Goal: Information Seeking & Learning: Check status

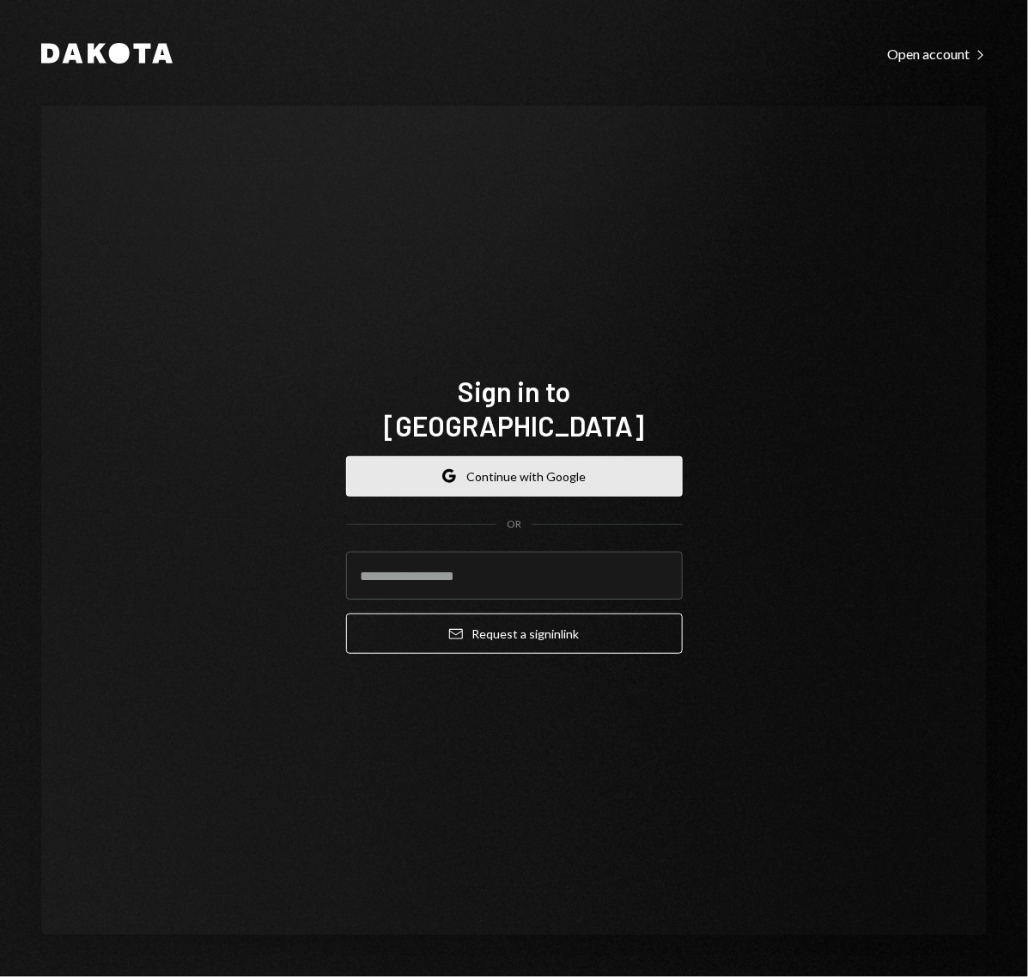
click at [491, 458] on button "Google Continue with Google" at bounding box center [514, 476] width 337 height 40
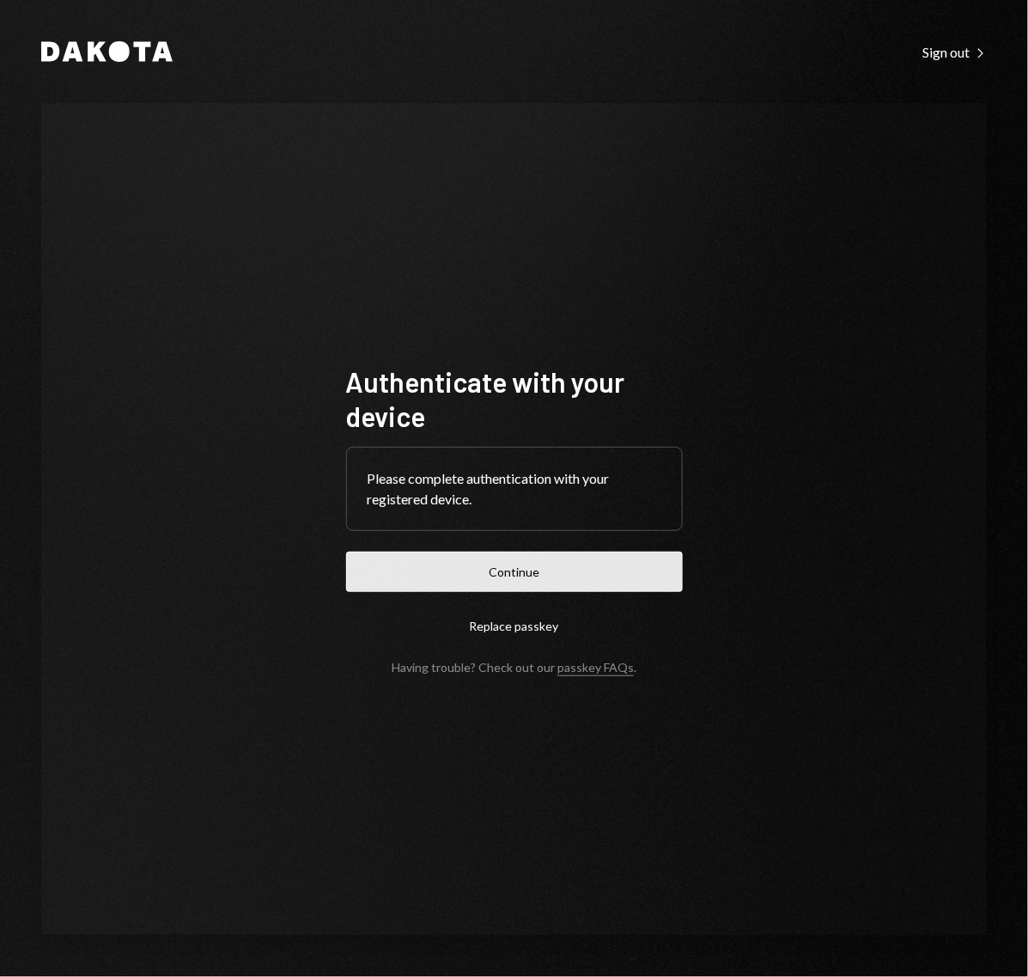
click at [500, 577] on button "Continue" at bounding box center [514, 572] width 337 height 40
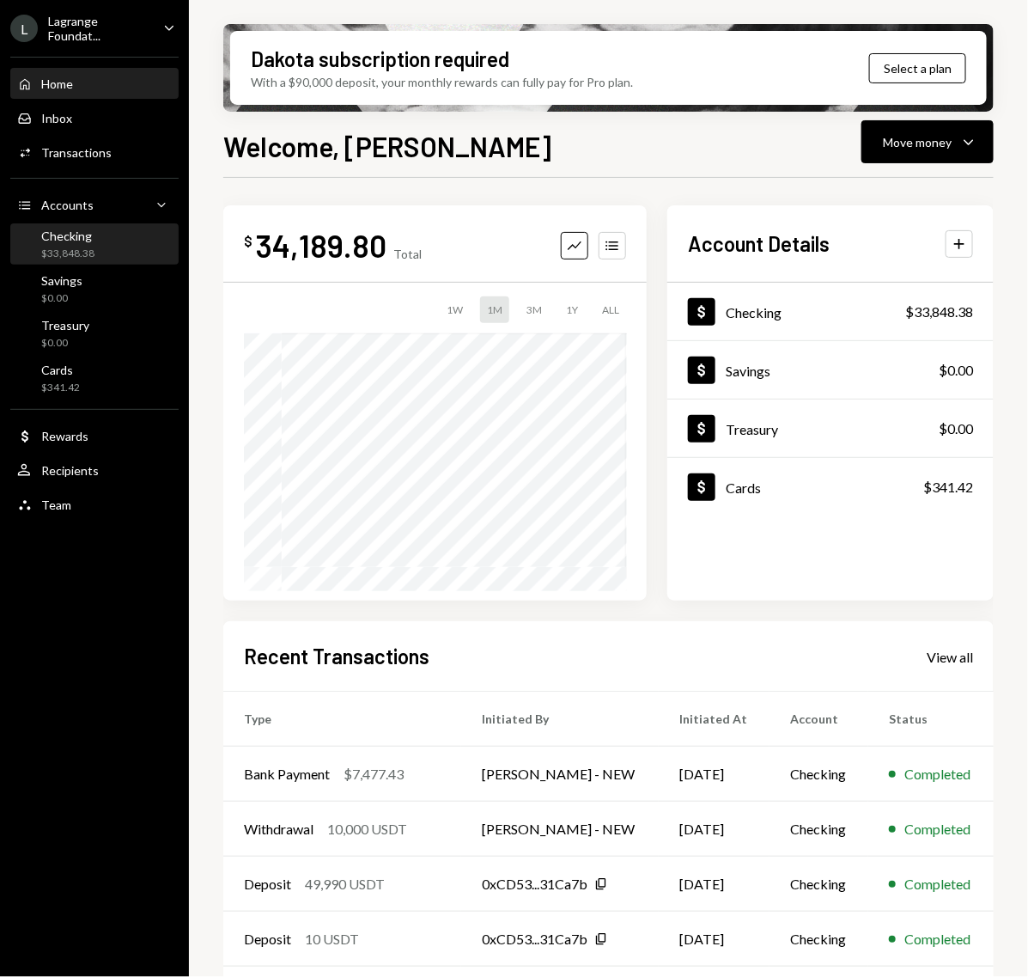
click at [76, 247] on div "$33,848.38" at bounding box center [67, 254] width 53 height 15
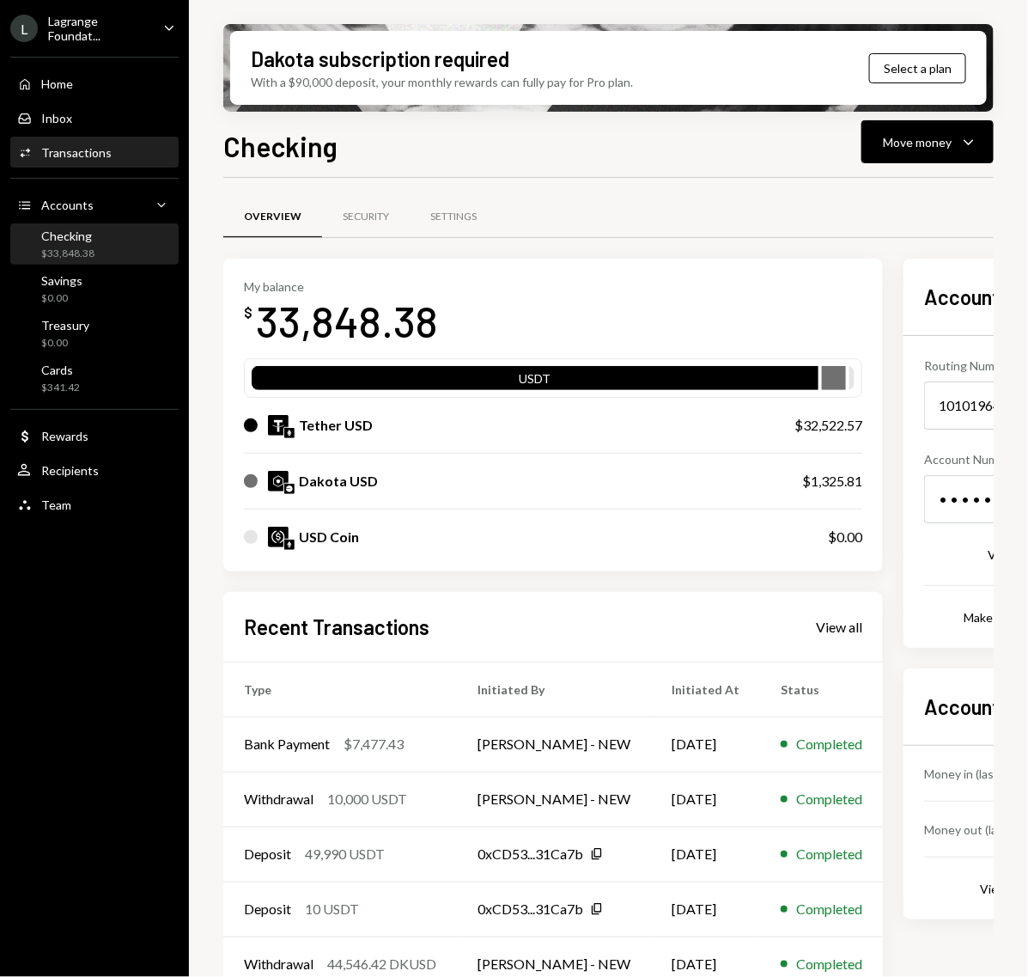
click at [86, 145] on div "Transactions" at bounding box center [76, 152] width 70 height 15
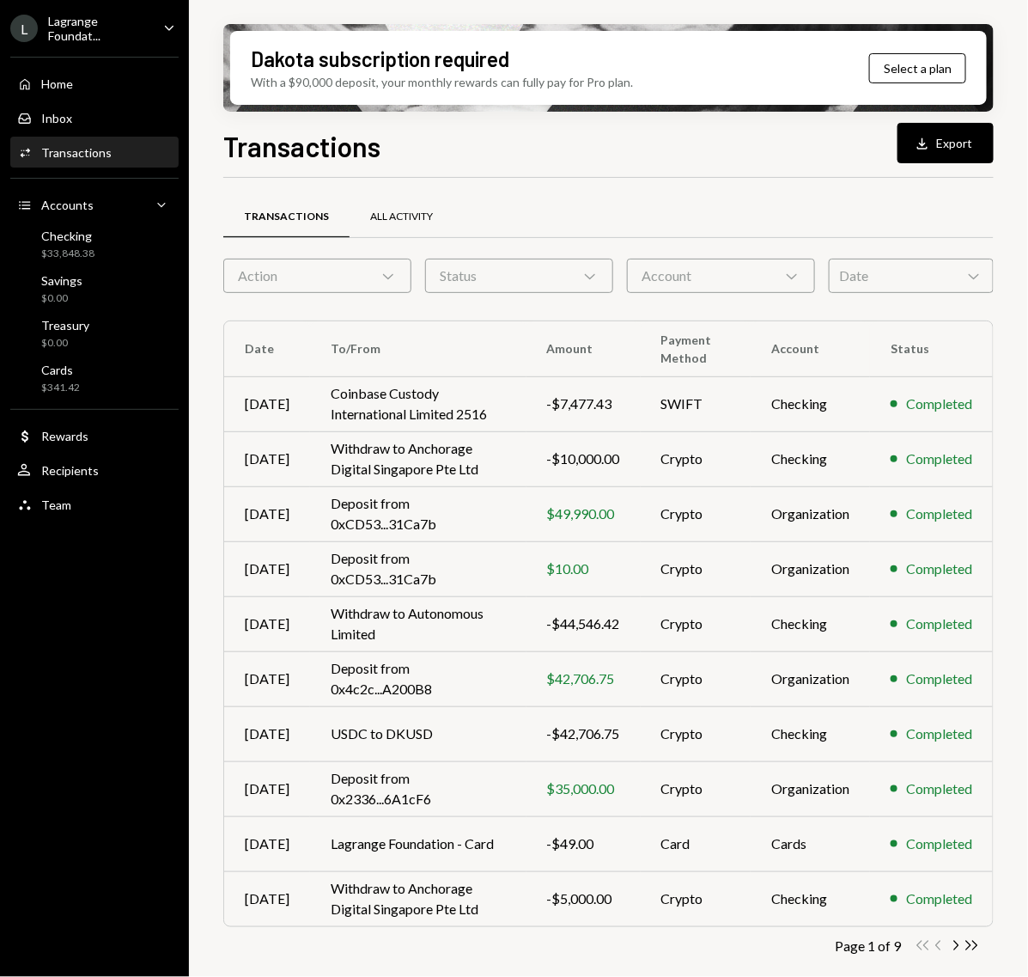
click at [409, 202] on div "All Activity" at bounding box center [402, 217] width 104 height 41
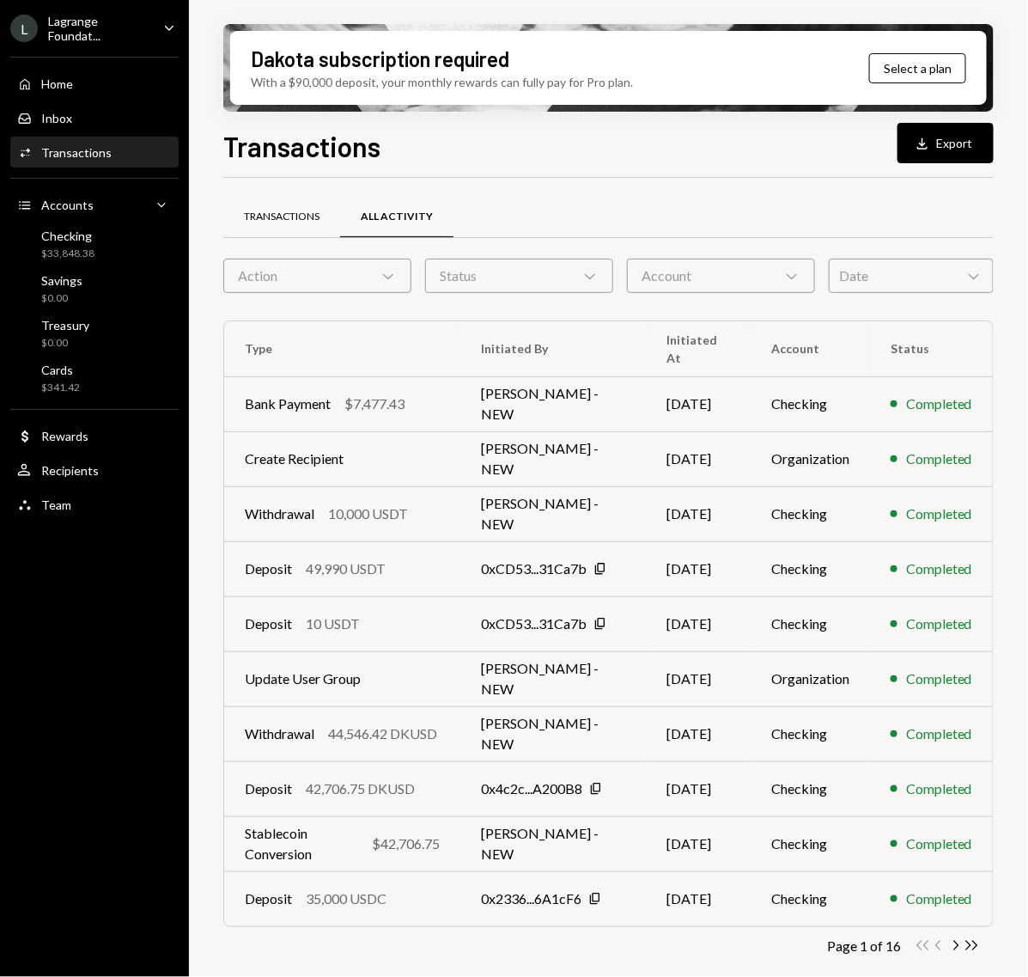
click at [263, 213] on div "Transactions" at bounding box center [282, 217] width 76 height 15
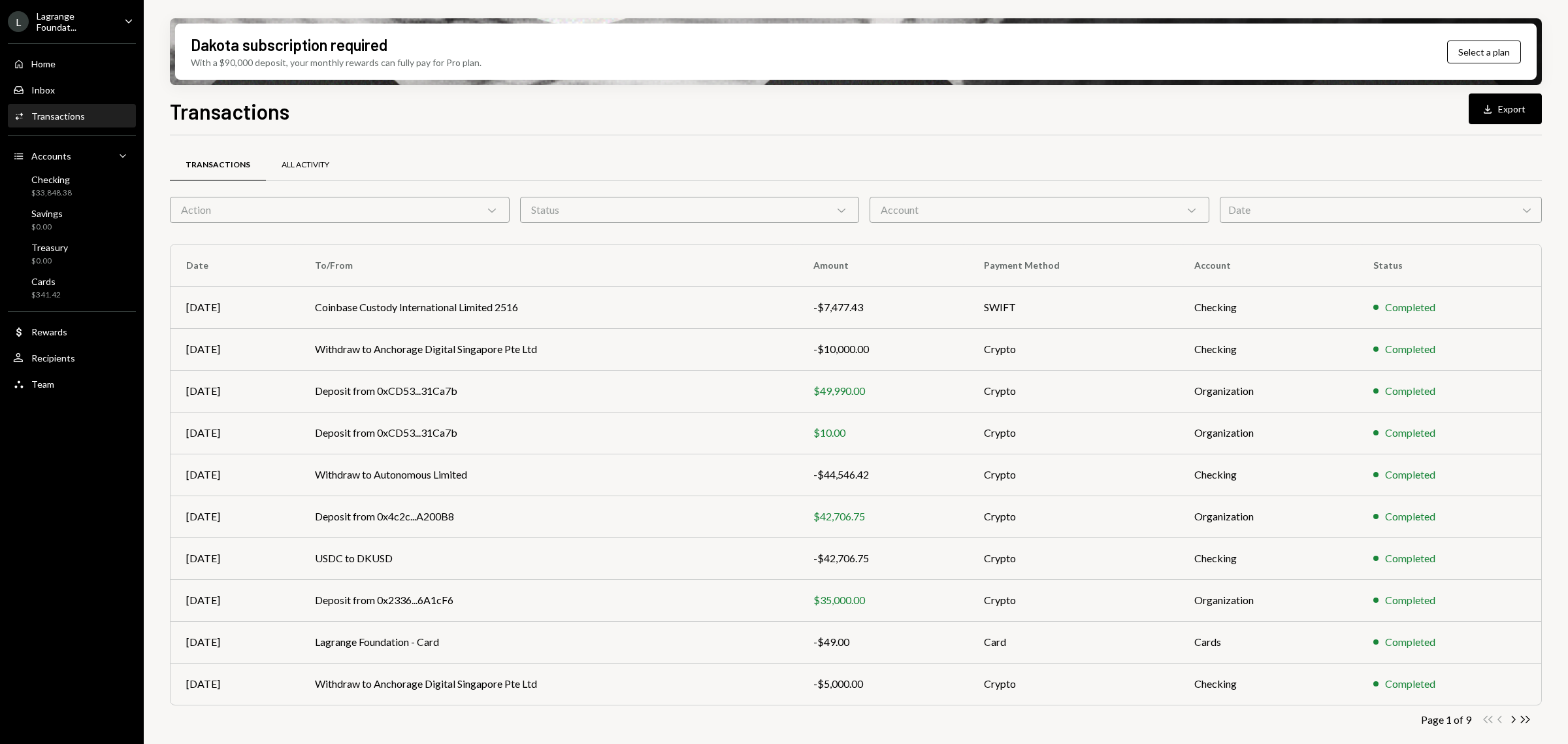
click at [290, 155] on div "All Activity" at bounding box center [306, 165] width 79 height 31
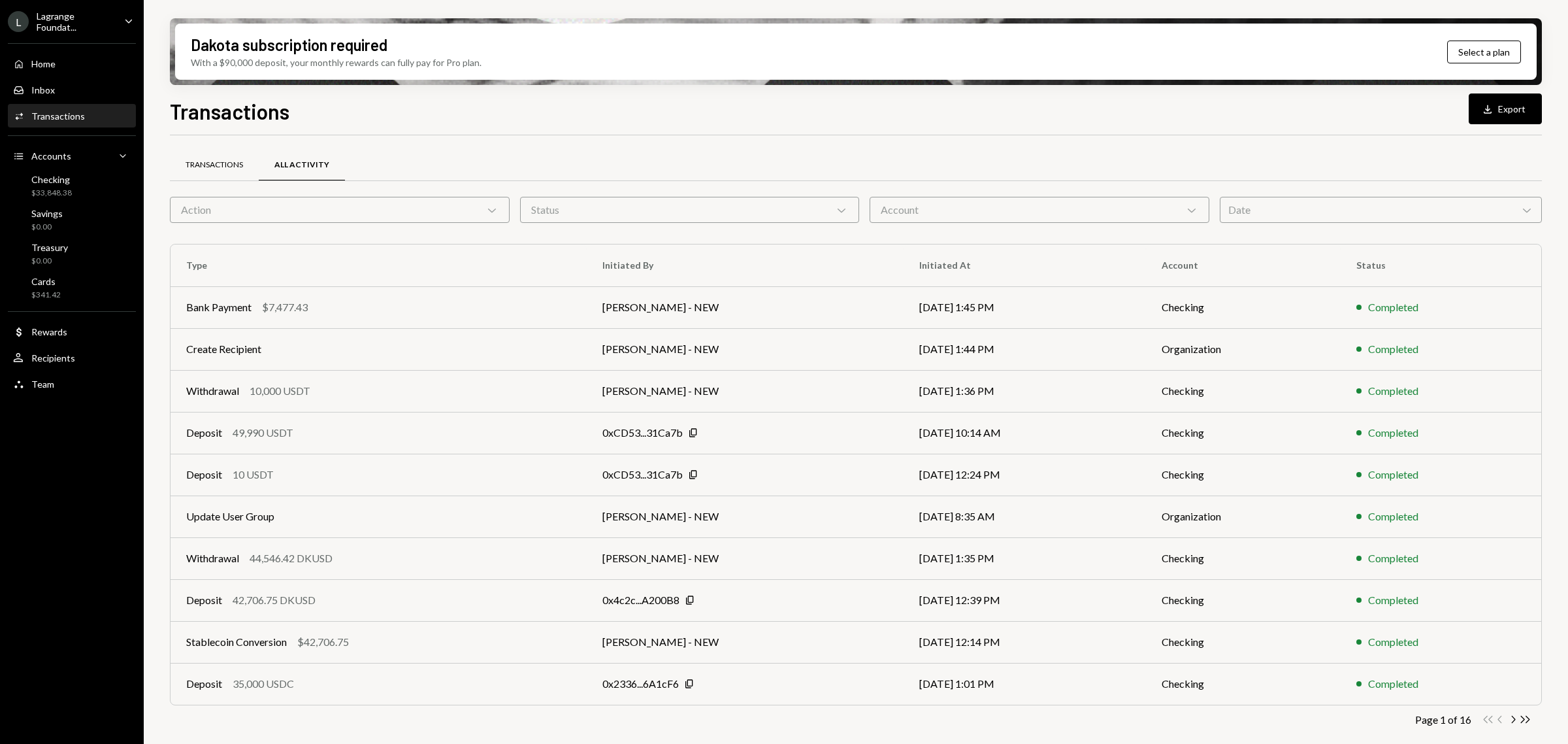
click at [212, 164] on div "Transactions" at bounding box center [214, 165] width 58 height 11
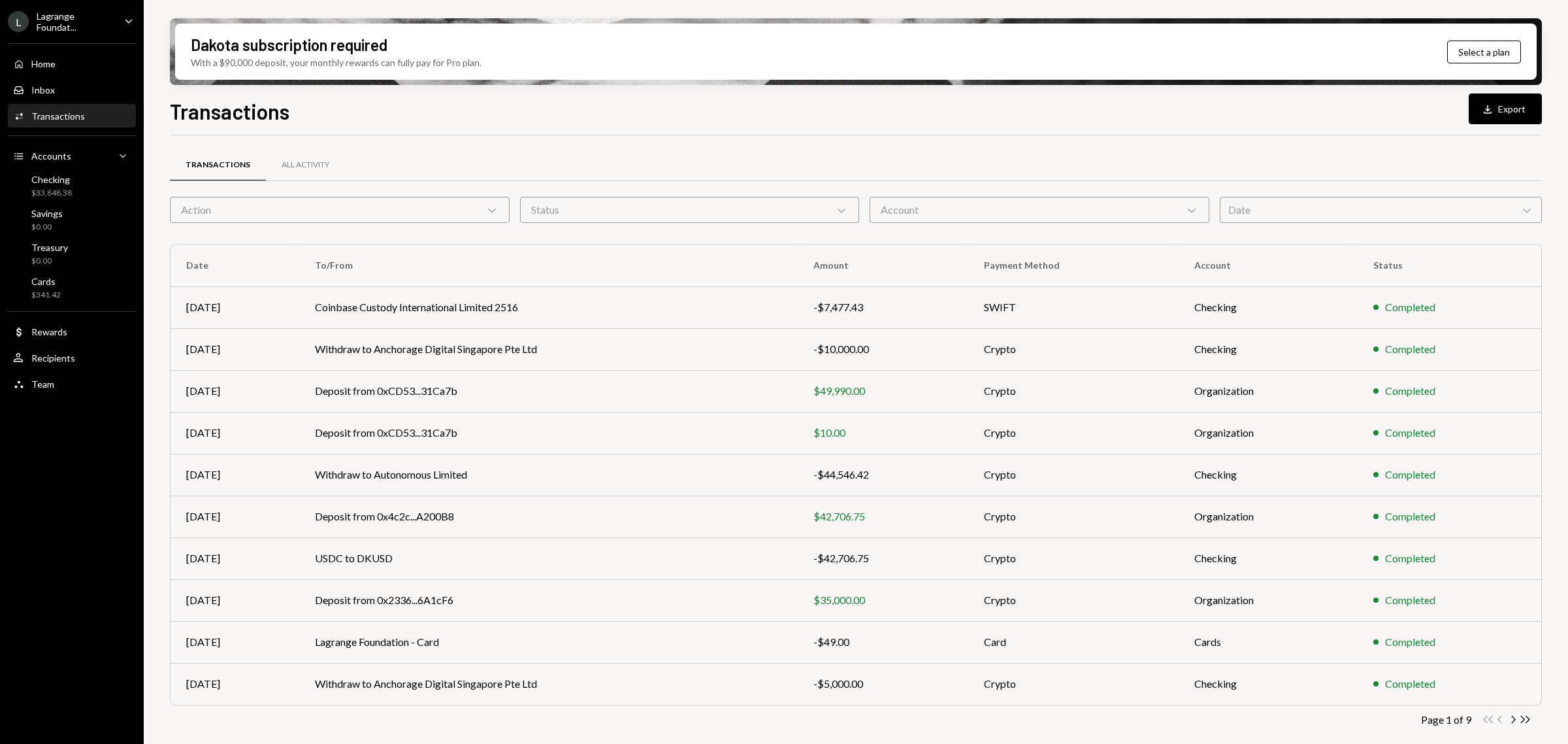
click at [491, 208] on icon "Chevron Down" at bounding box center [491, 209] width 13 height 13
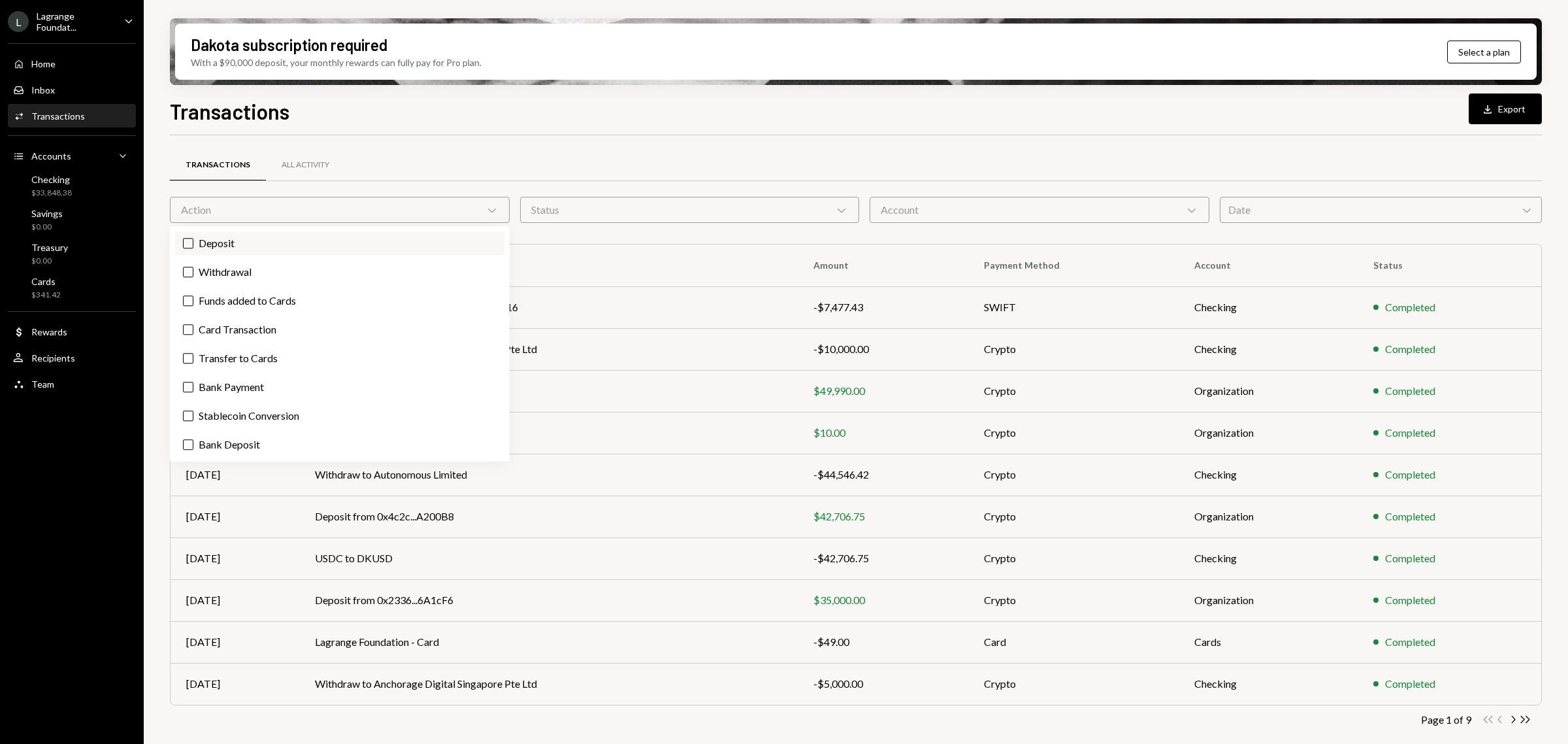
click at [226, 245] on label "Deposit" at bounding box center [339, 243] width 329 height 24
click at [193, 245] on button "Deposit" at bounding box center [189, 243] width 11 height 11
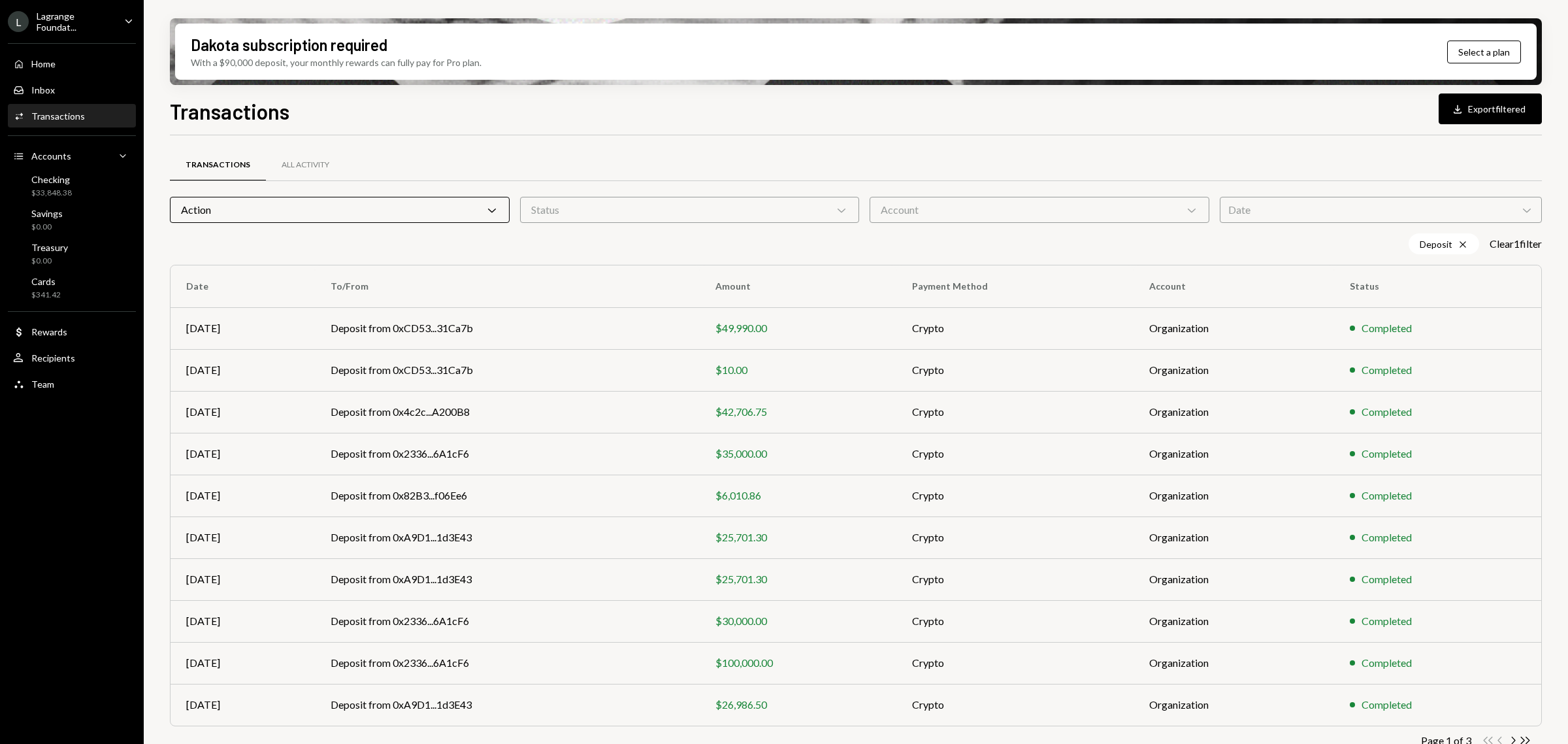
click at [549, 138] on div "Transactions All Activity Action Chevron Down Status Chevron Down Account Chevr…" at bounding box center [855, 458] width 1372 height 645
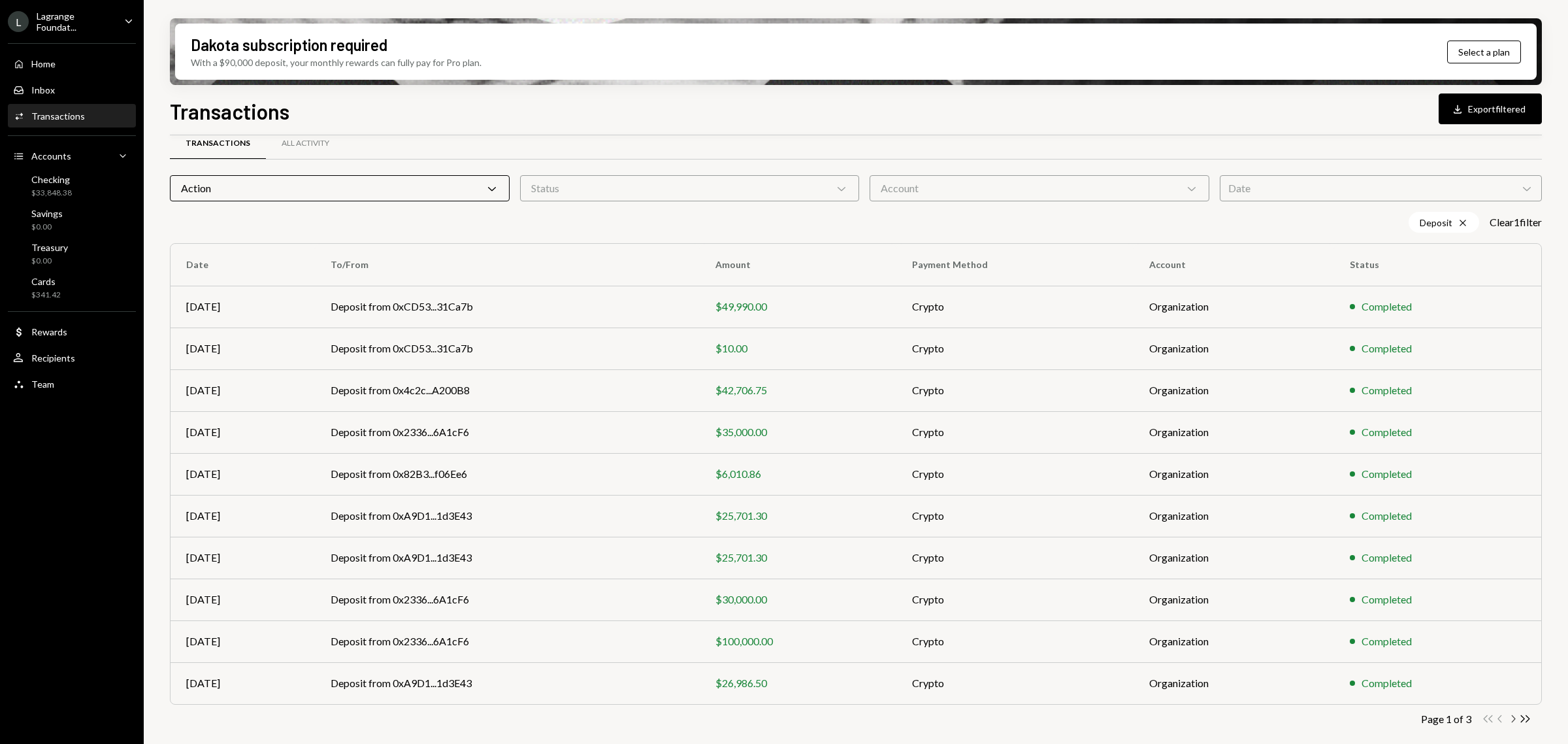
click at [782, 717] on icon "button" at bounding box center [1513, 718] width 4 height 7
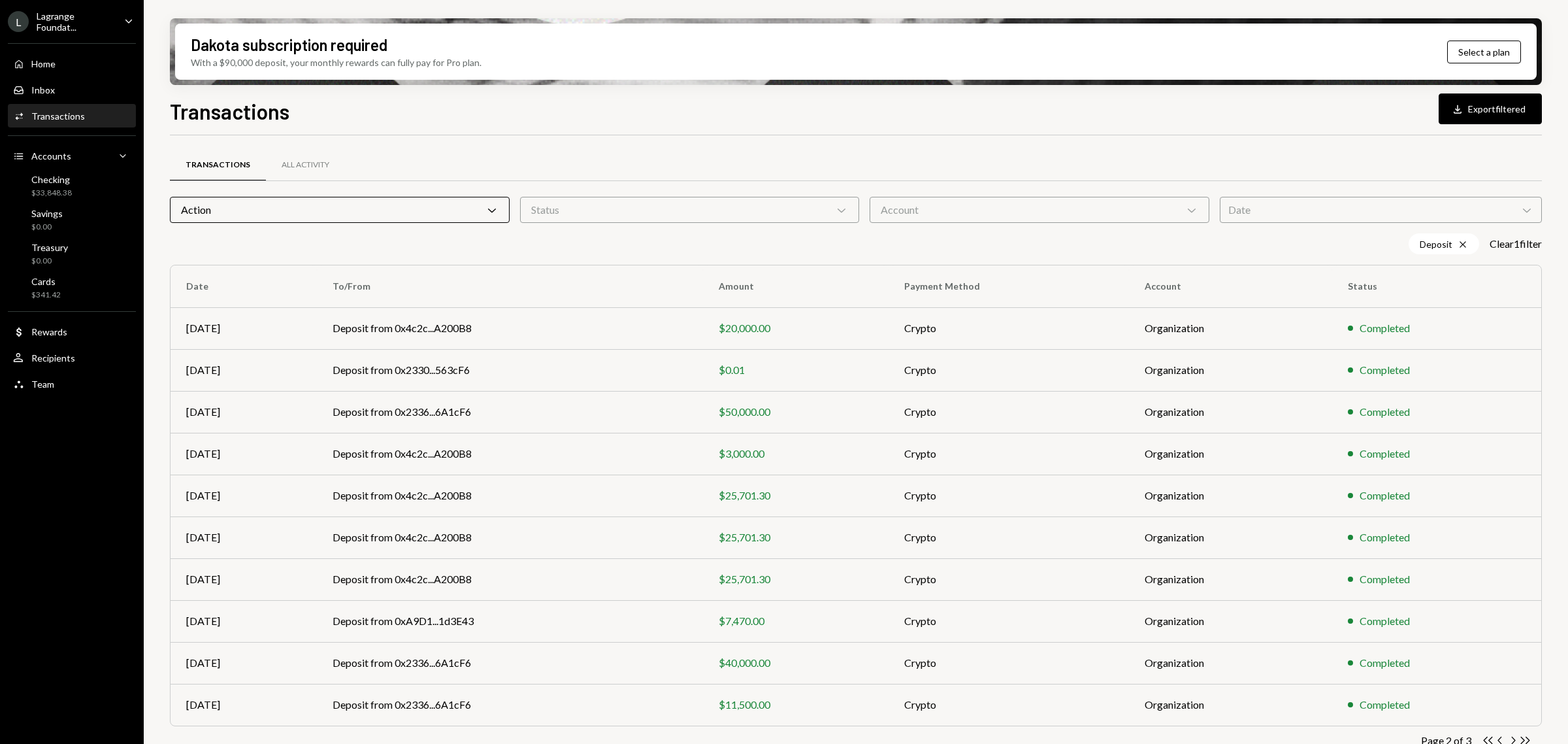
click at [1331, 206] on div "Date Chevron Down" at bounding box center [1381, 210] width 322 height 26
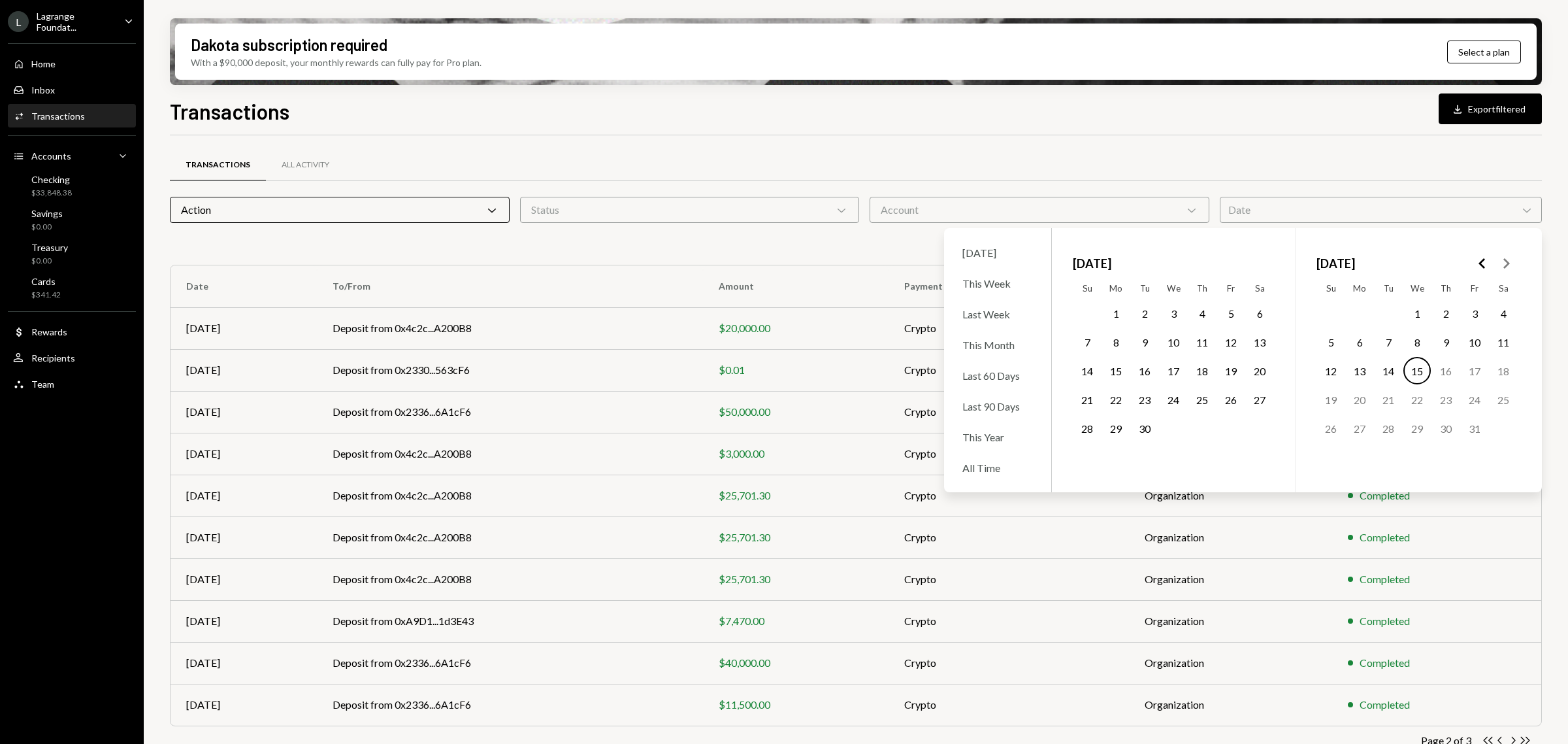
click at [1475, 259] on icon "Go to the Previous Month" at bounding box center [1482, 263] width 16 height 16
click at [1134, 316] on button "1" at bounding box center [1144, 313] width 27 height 27
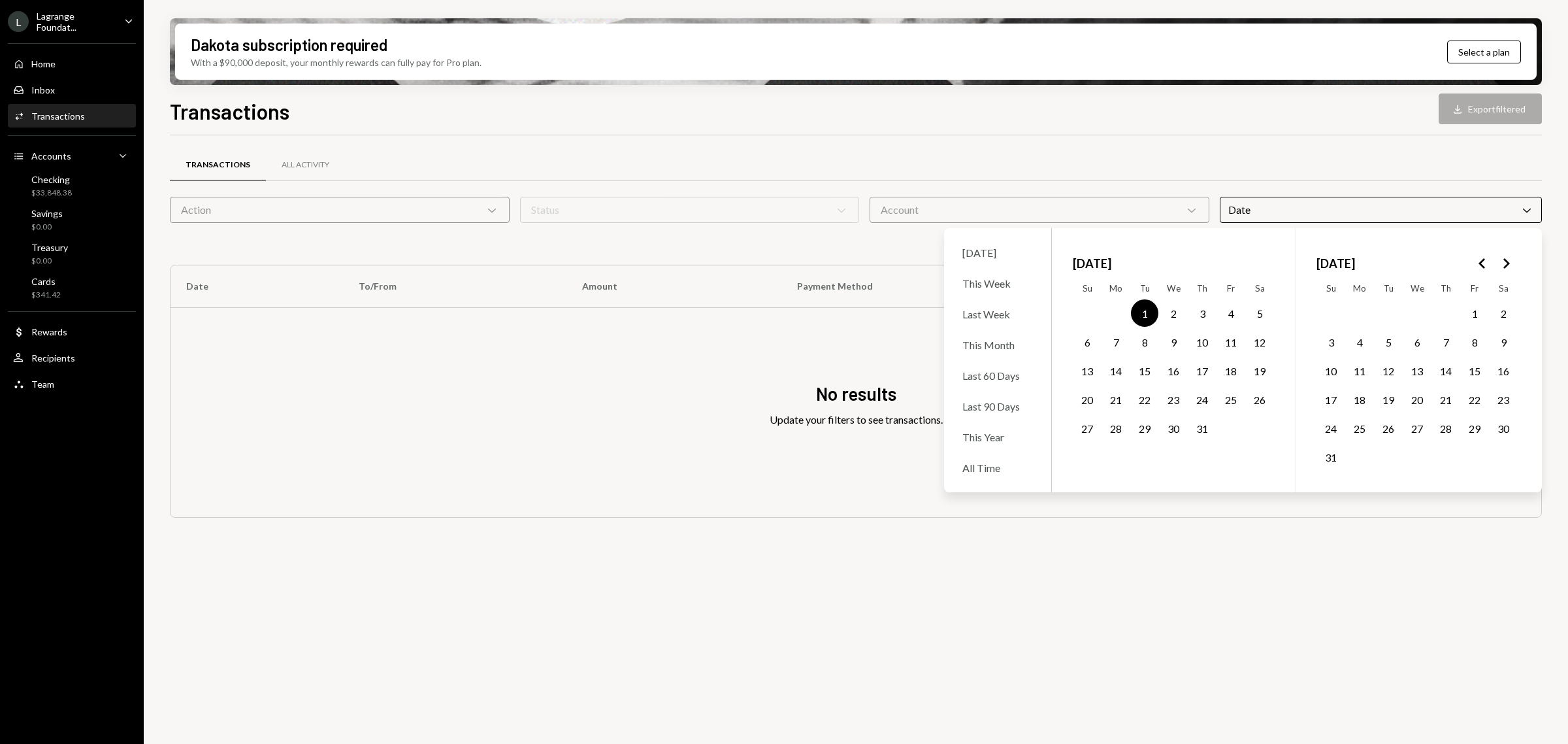
click at [1200, 426] on button "31" at bounding box center [1202, 428] width 27 height 27
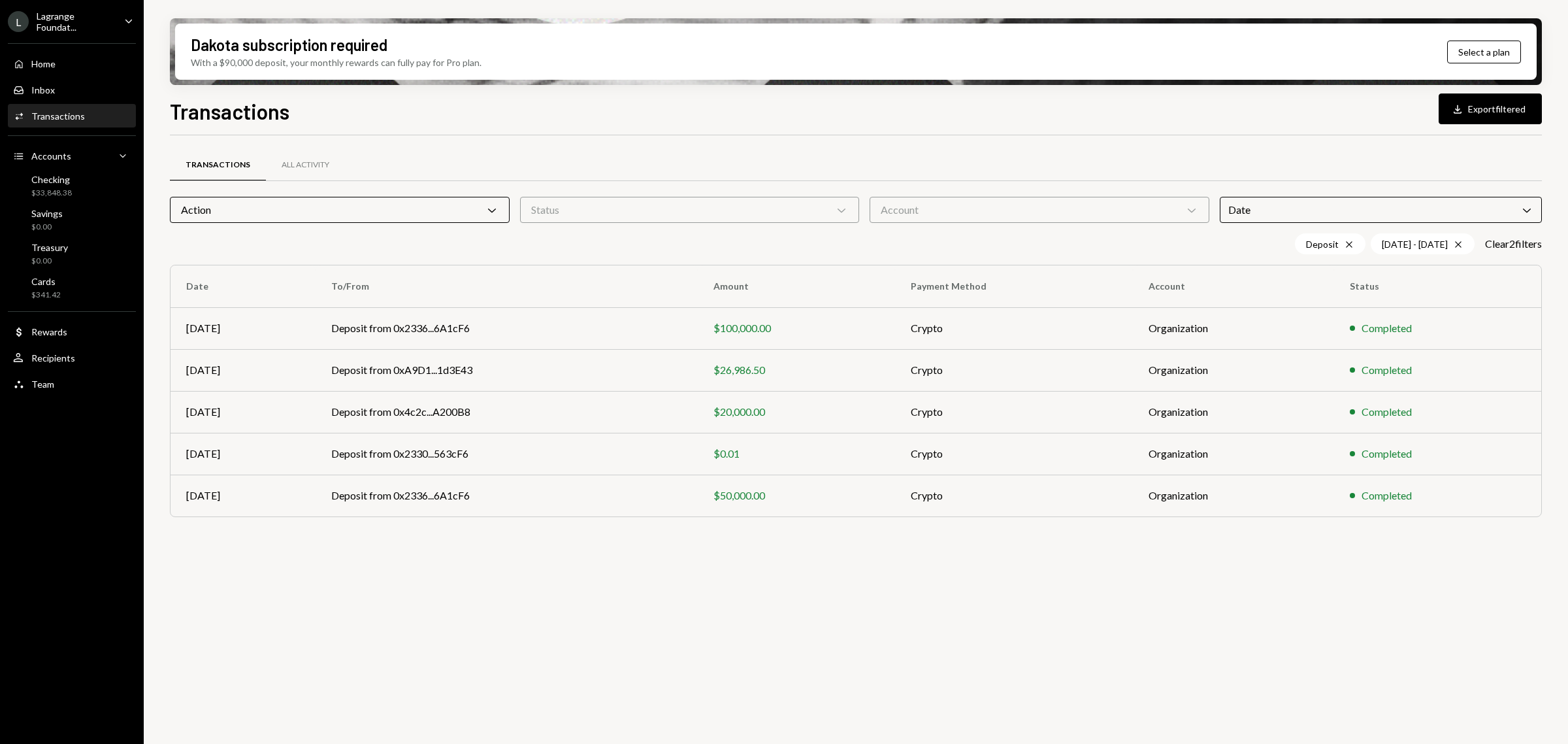
click at [1074, 587] on div "Transactions All Activity Action Chevron Down Status Chevron Down Account Chevr…" at bounding box center [855, 447] width 1372 height 624
click at [490, 207] on icon "Chevron Down" at bounding box center [491, 209] width 13 height 13
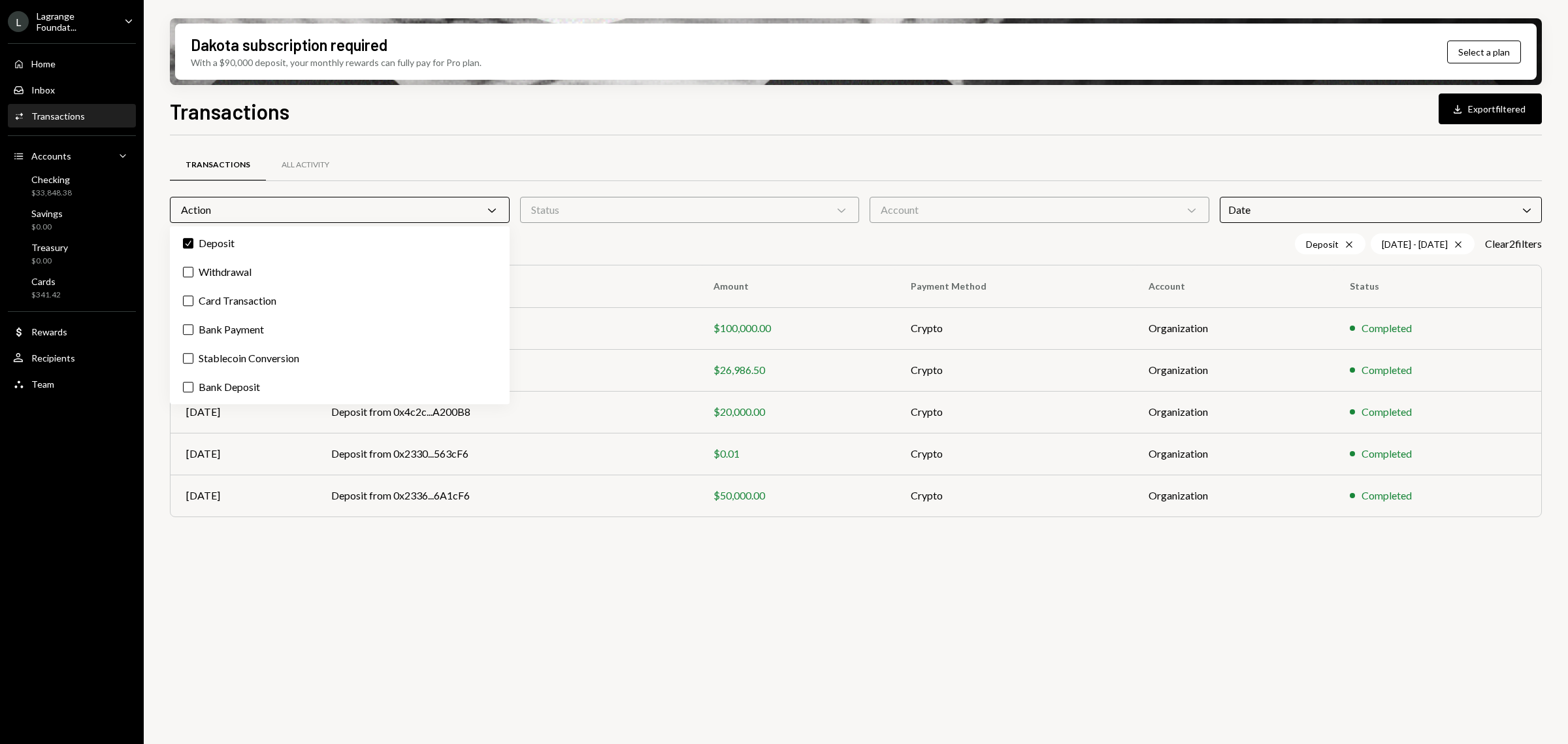
click at [595, 611] on div "Transactions All Activity Action Chevron Down Status Chevron Down Account Chevr…" at bounding box center [855, 447] width 1372 height 624
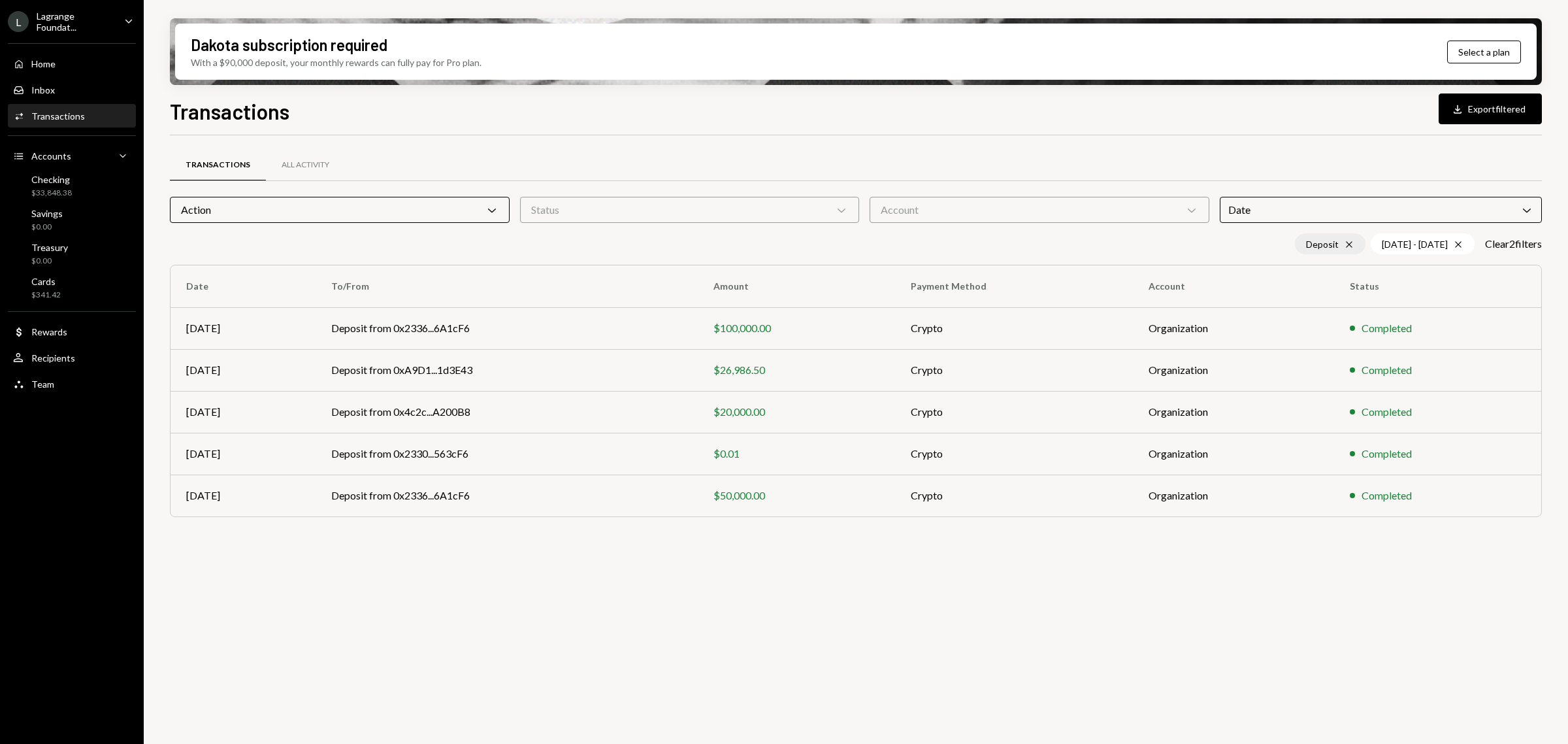
click at [1332, 243] on div "Deposit Cross" at bounding box center [1330, 243] width 71 height 21
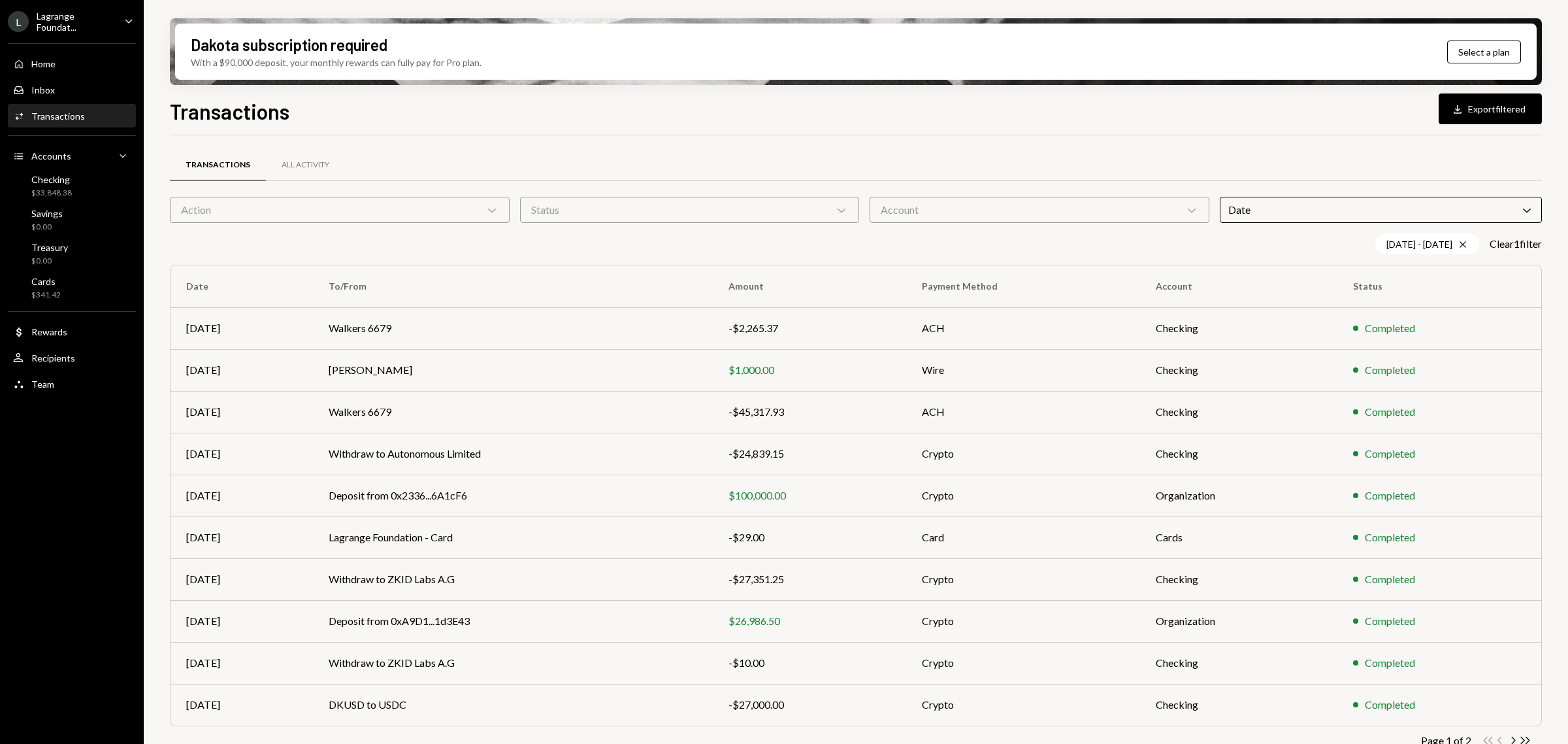
click at [1339, 214] on div "Date Chevron Down" at bounding box center [1381, 210] width 322 height 26
click at [851, 236] on div "07/01/25 - 07/31/25 Cross Clear 1 filter" at bounding box center [855, 243] width 1372 height 21
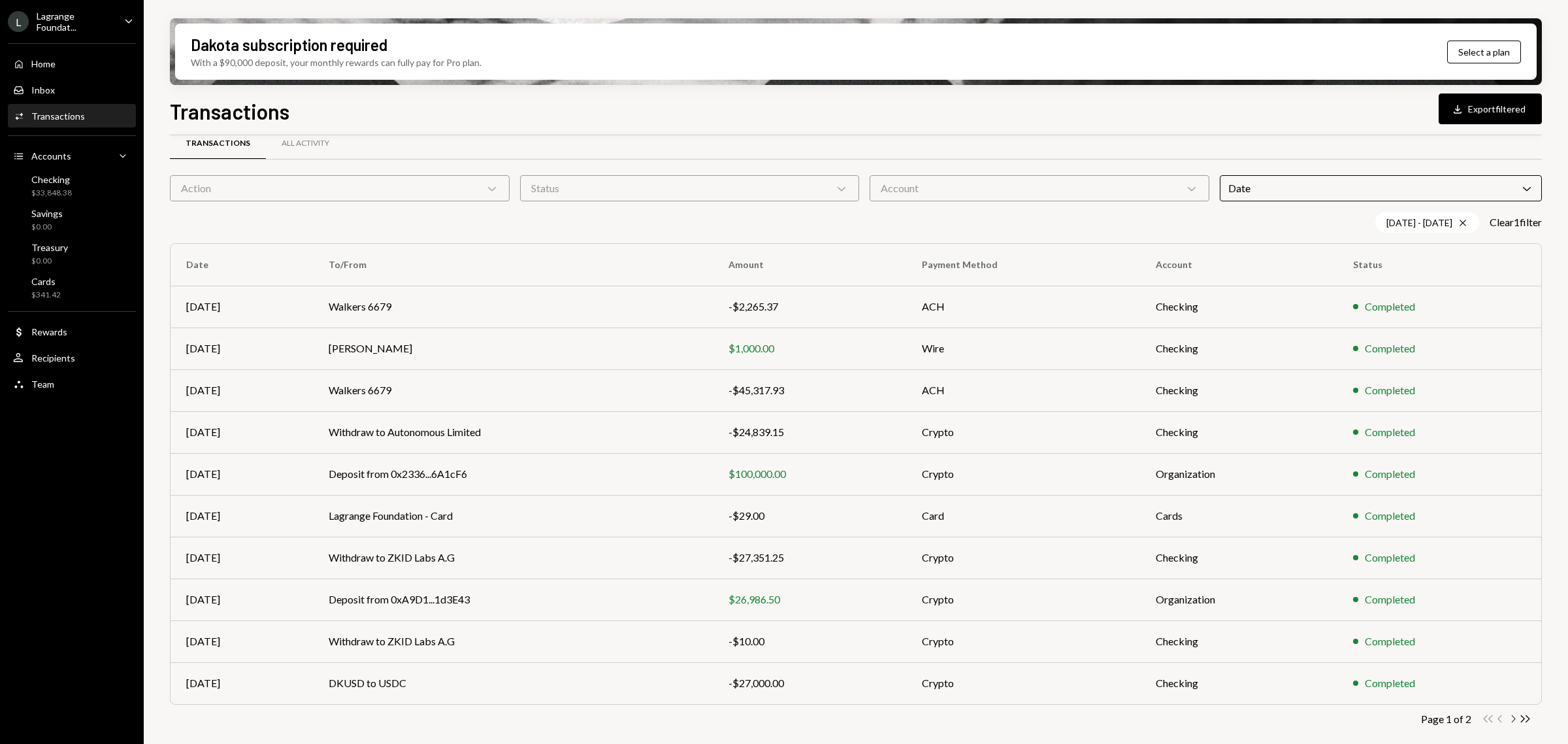
click at [1515, 720] on icon "Chevron Right" at bounding box center [1512, 719] width 12 height 12
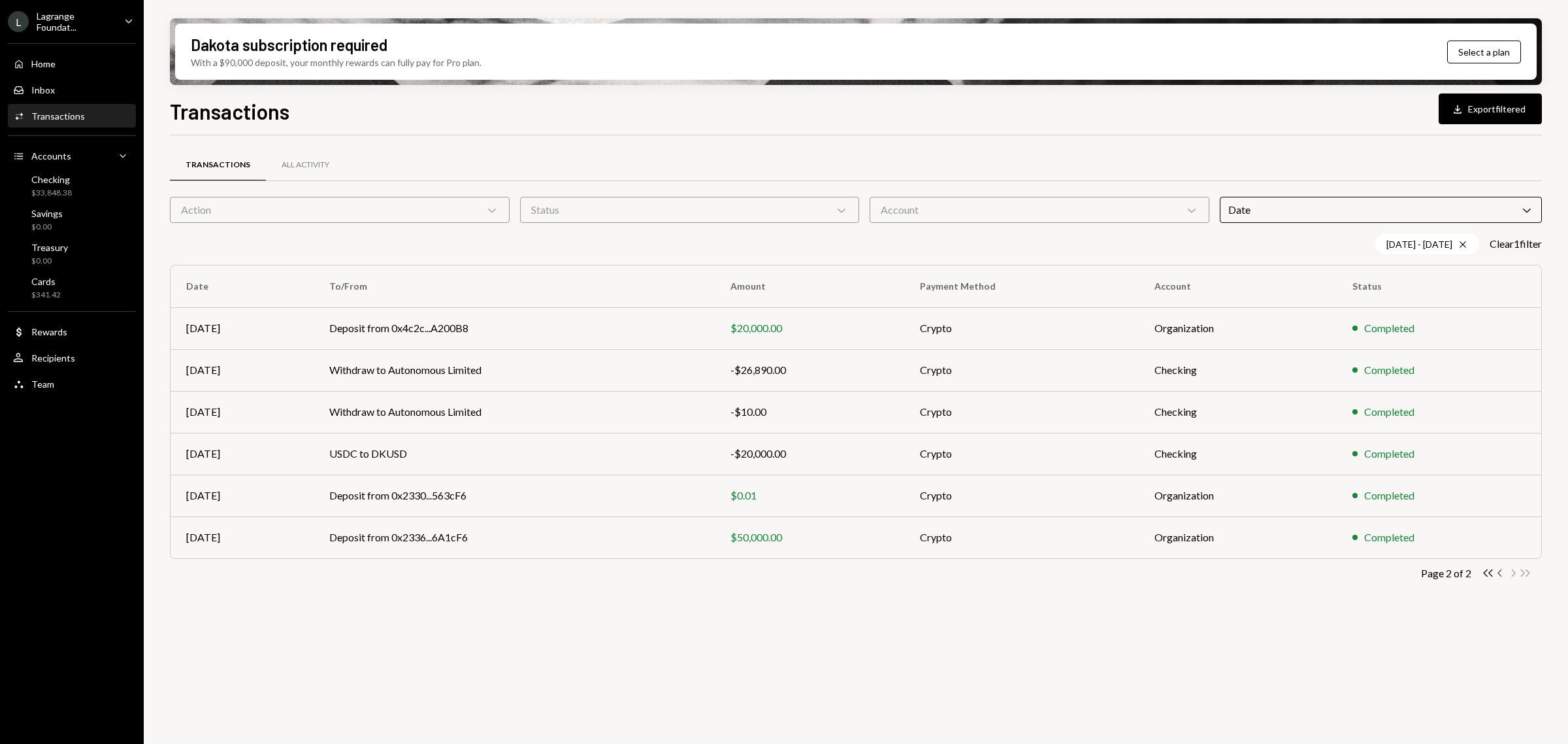
click at [1494, 574] on icon "Chevron Left" at bounding box center [1500, 573] width 12 height 12
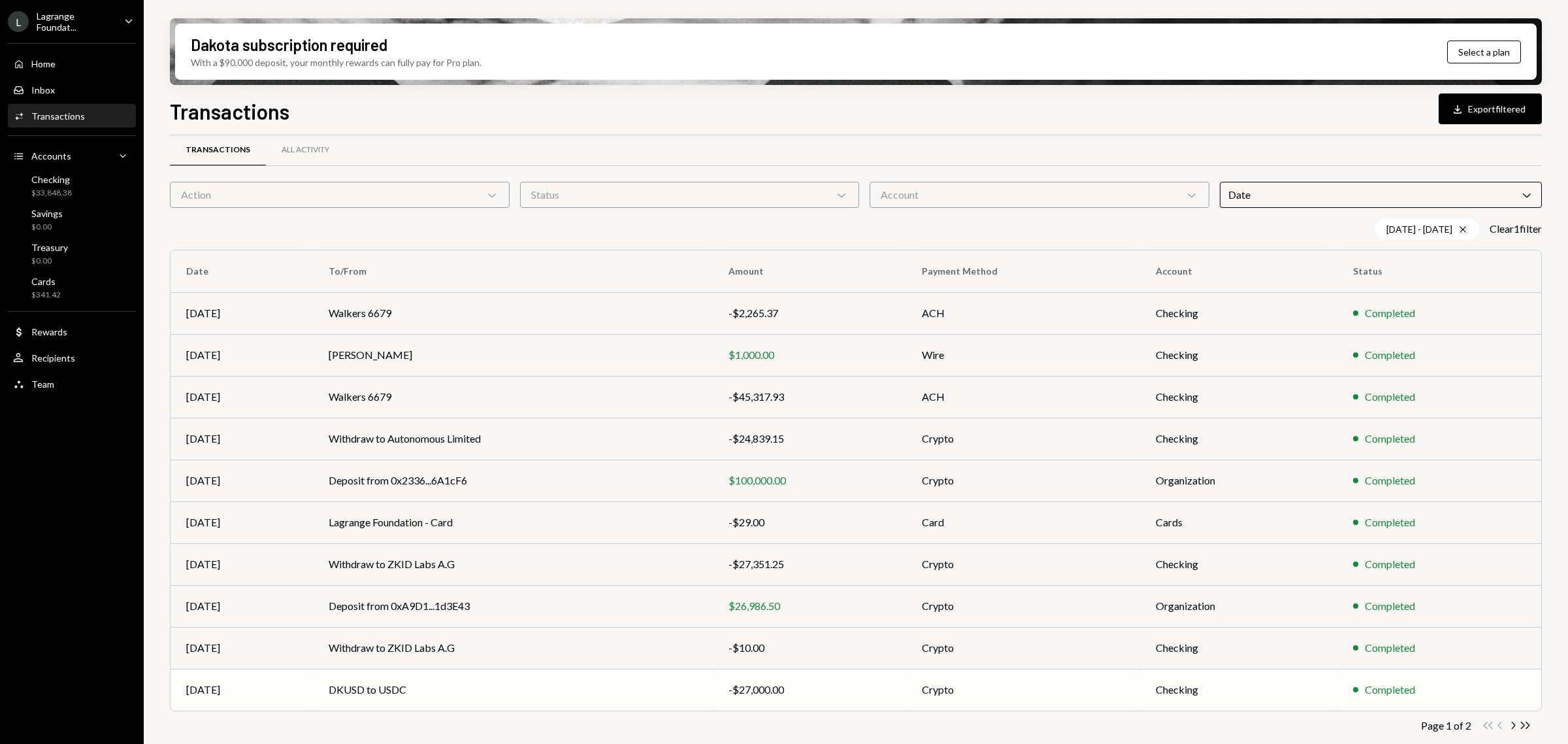
scroll to position [21, 0]
